Goal: Task Accomplishment & Management: Manage account settings

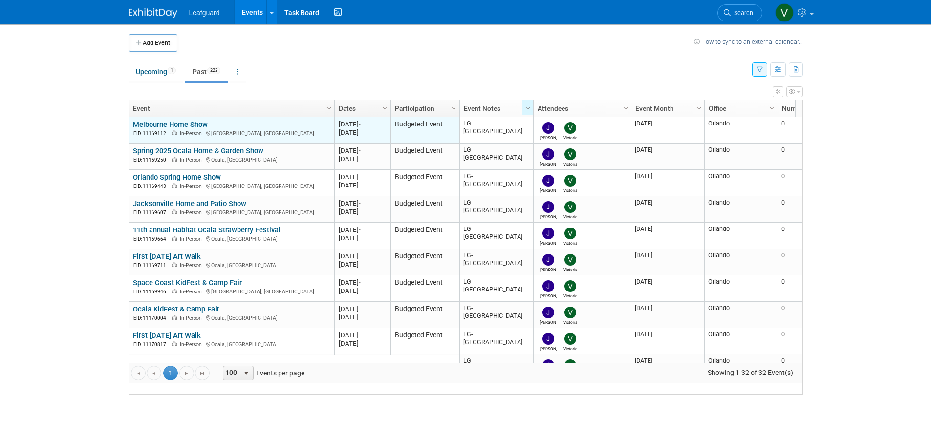
click at [200, 129] on link "Melbourne Home Show" at bounding box center [170, 124] width 75 height 9
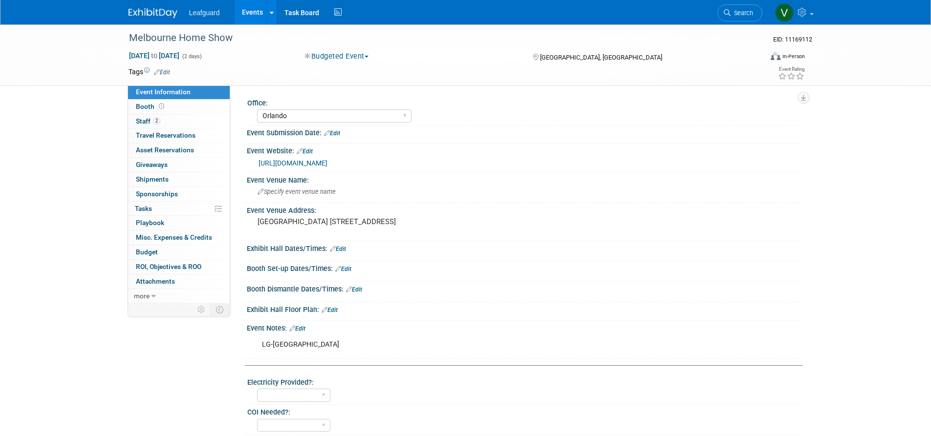
select select "Orlando"
select select "Cash/Expense"
click at [186, 119] on link "2 Staff 2" at bounding box center [179, 121] width 102 height 14
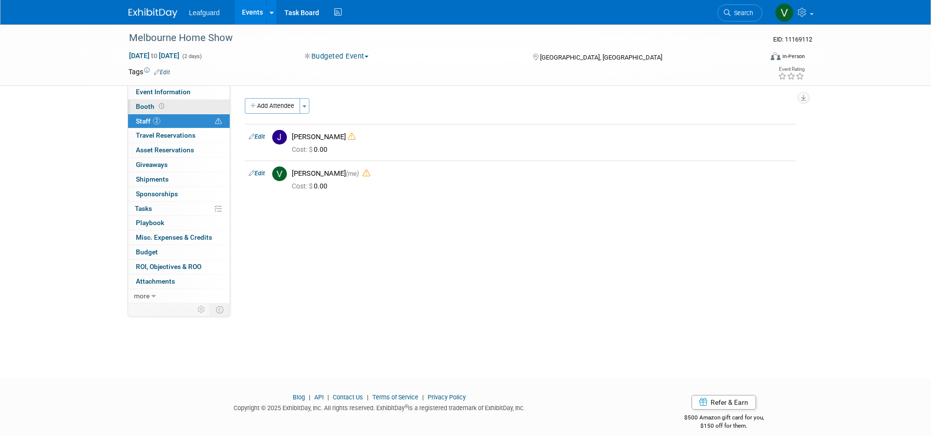
click at [163, 107] on icon at bounding box center [161, 106] width 5 height 5
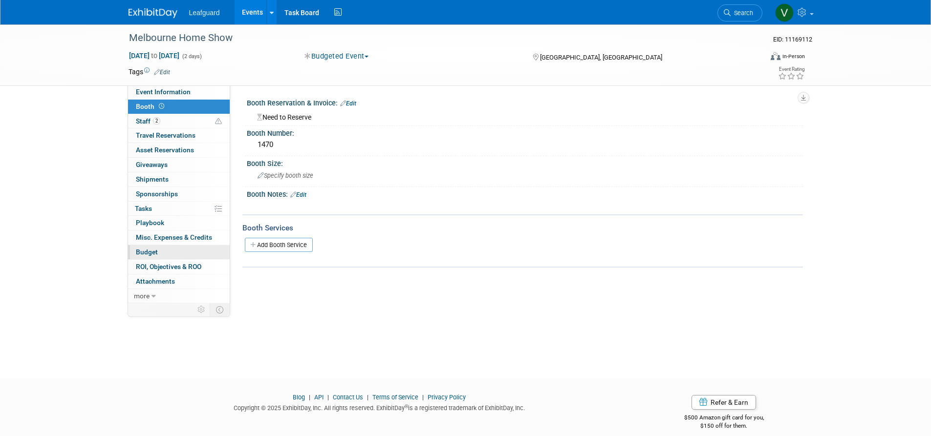
click at [182, 249] on link "Budget" at bounding box center [179, 252] width 102 height 14
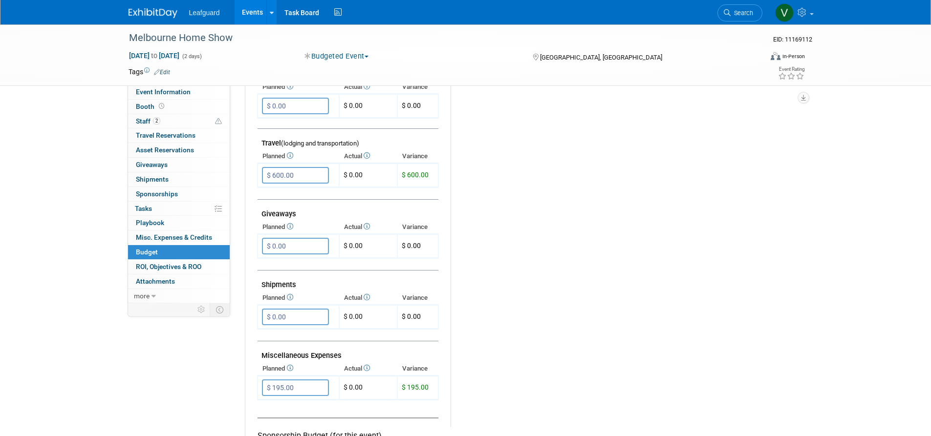
scroll to position [376, 0]
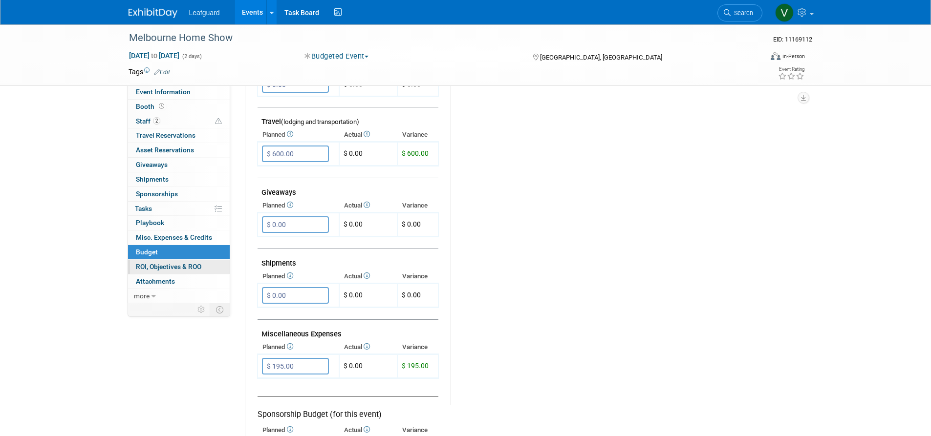
click at [205, 260] on link "0 ROI, Objectives & ROO 0" at bounding box center [179, 267] width 102 height 14
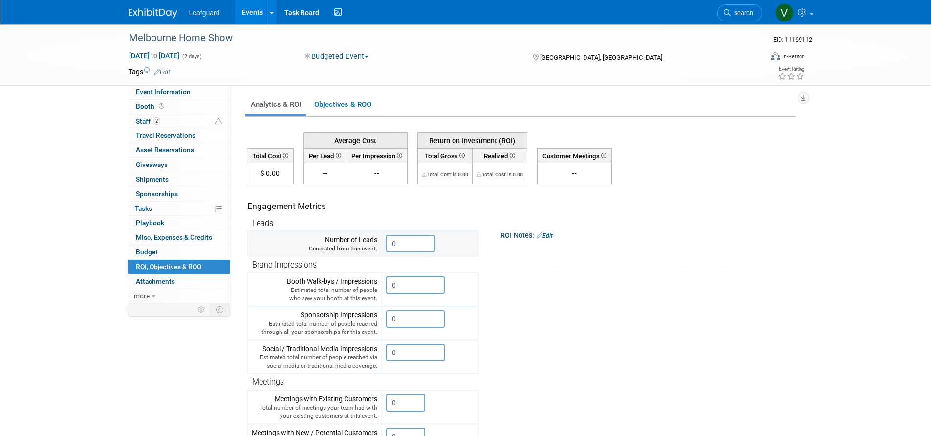
click at [406, 241] on input "0" at bounding box center [410, 244] width 49 height 18
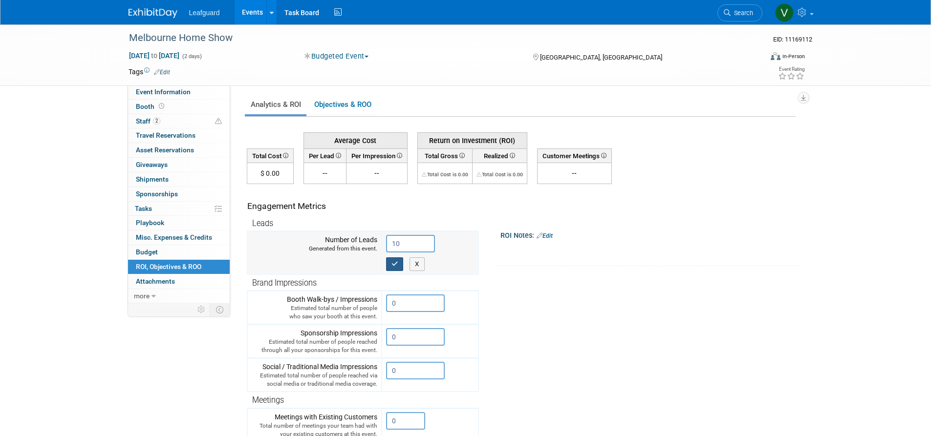
type input "10"
click at [389, 262] on button "button" at bounding box center [395, 264] width 18 height 14
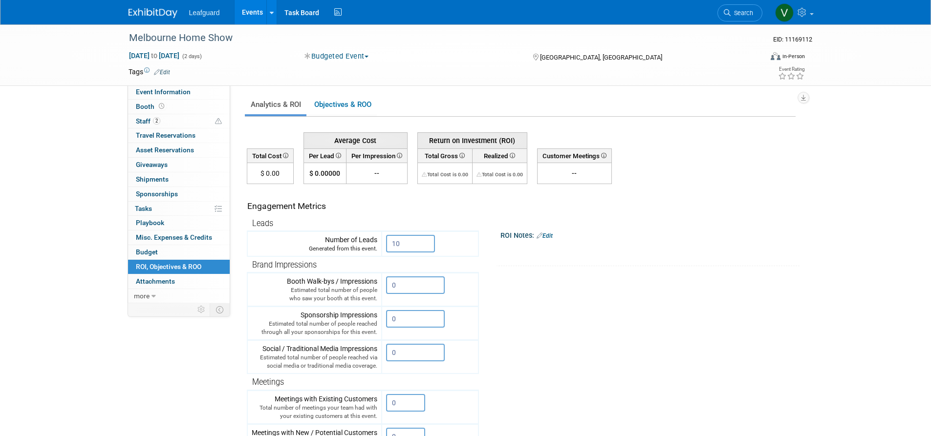
click at [245, 8] on link "Events" at bounding box center [252, 12] width 36 height 24
